Goal: Information Seeking & Learning: Learn about a topic

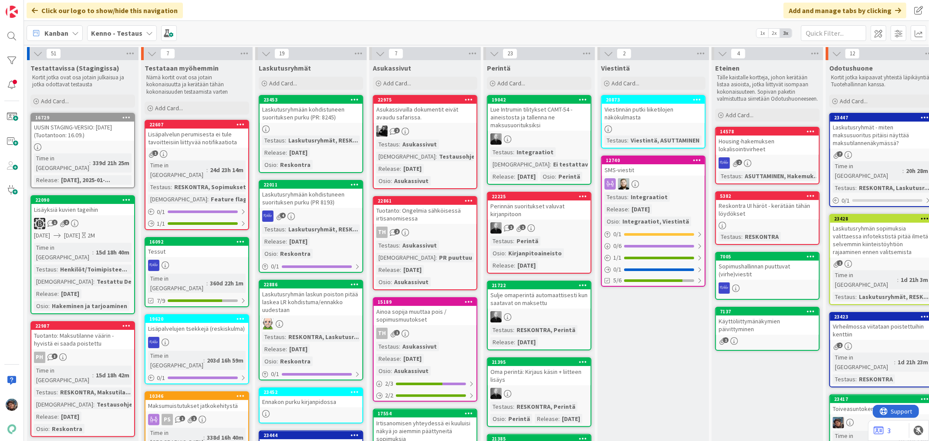
click at [190, 142] on div "Lisäpalvelun perumisesta ei tule tavoitteisiin liittyvää notifikaatiota" at bounding box center [196, 137] width 103 height 19
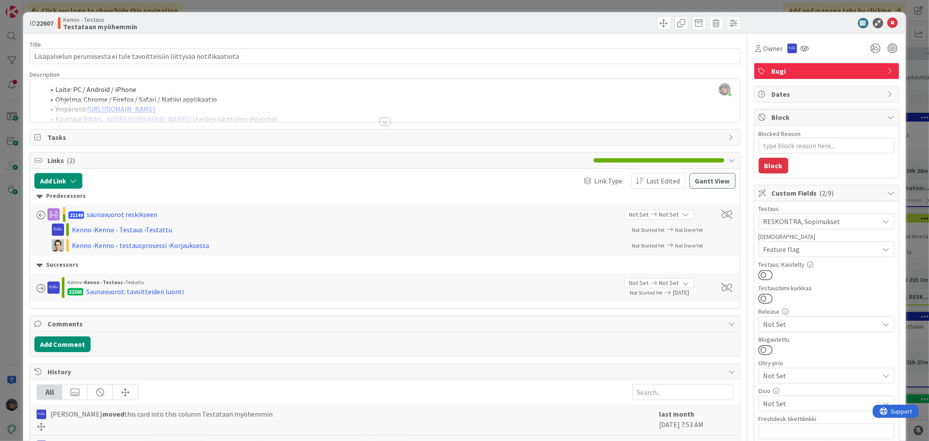
click at [385, 122] on div at bounding box center [385, 121] width 10 height 7
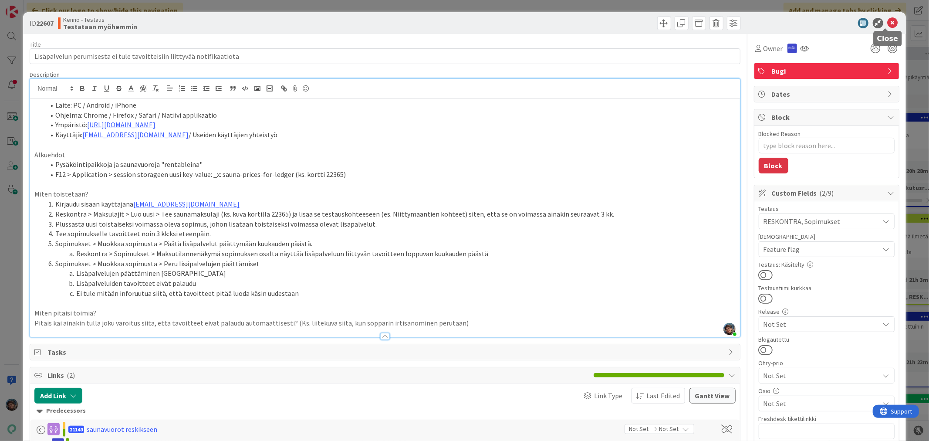
click at [888, 22] on icon at bounding box center [893, 23] width 10 height 10
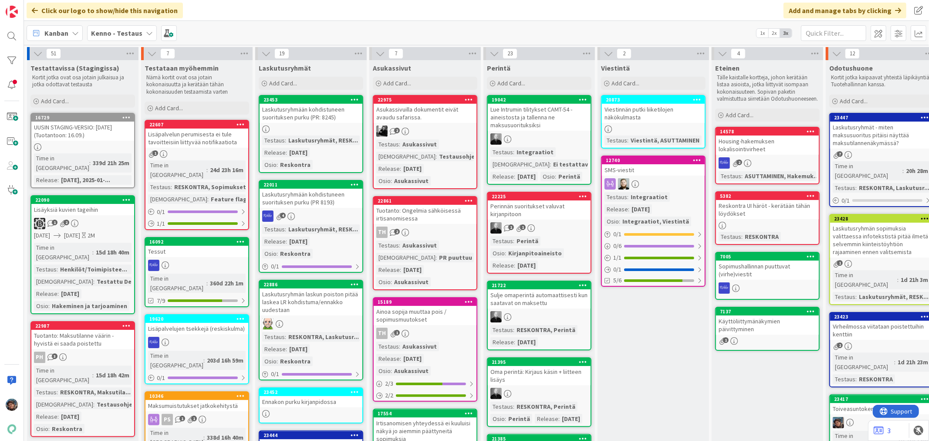
click at [222, 323] on div "Lisäpalvelujen tsekkejä (reskiskulma)" at bounding box center [196, 328] width 103 height 11
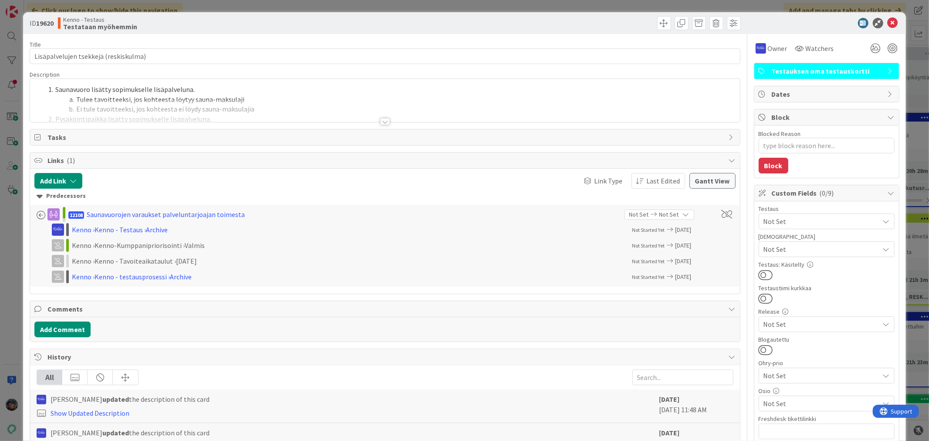
click at [380, 122] on div at bounding box center [385, 121] width 10 height 7
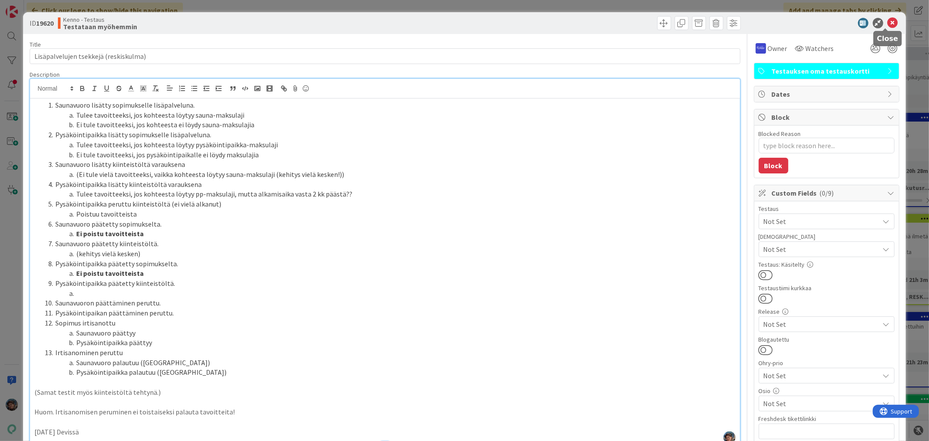
click at [888, 23] on icon at bounding box center [893, 23] width 10 height 10
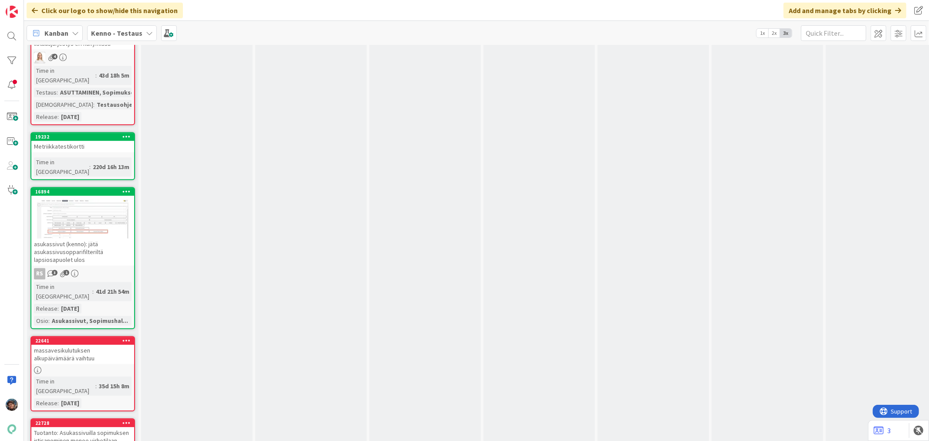
scroll to position [4790, 0]
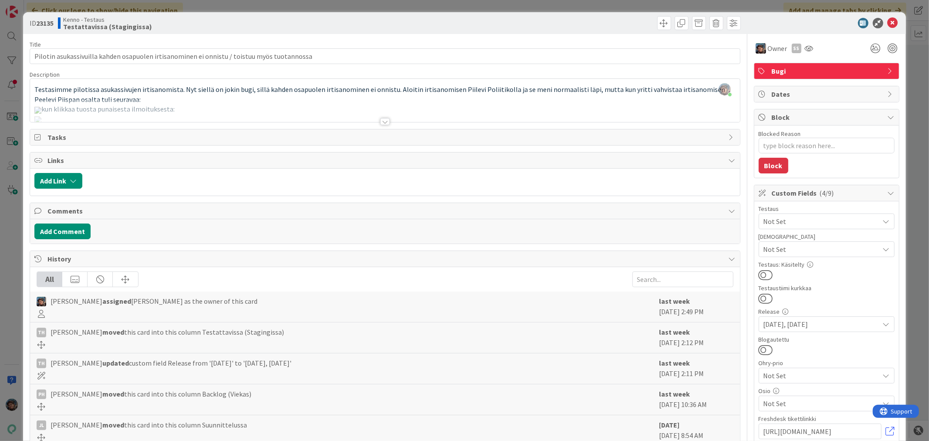
click at [382, 121] on div at bounding box center [385, 121] width 10 height 7
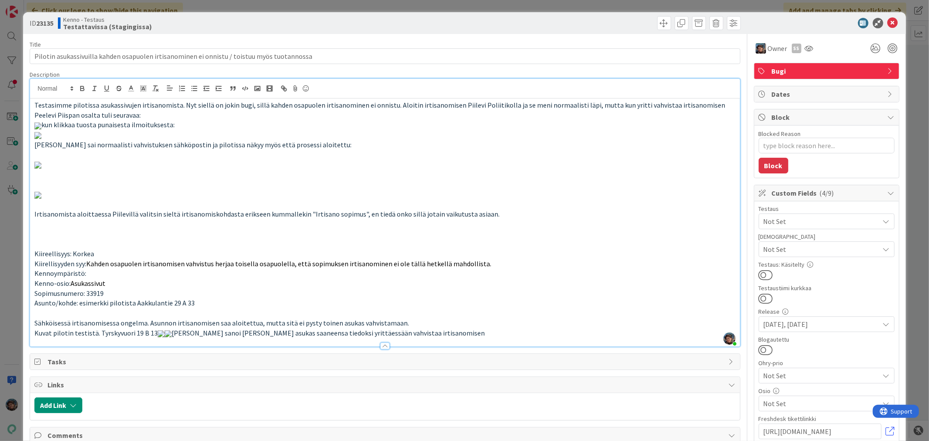
type textarea "x"
